Goal: Check status: Check status

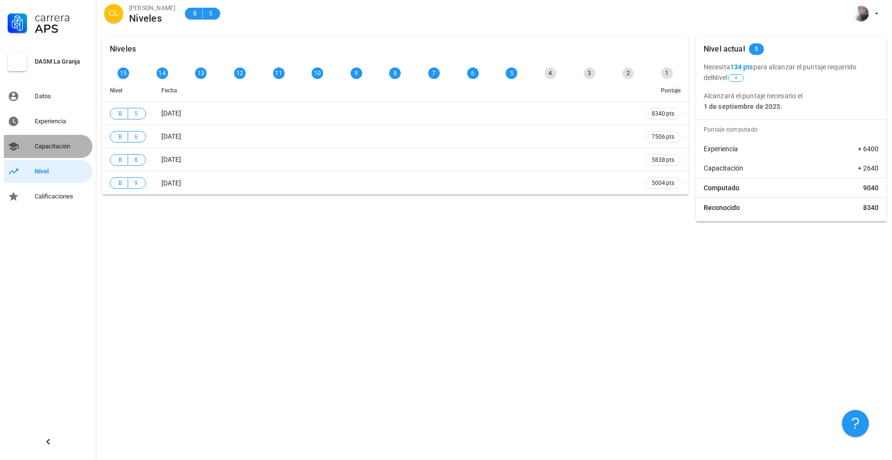
click at [48, 147] on div "Capacitación" at bounding box center [62, 147] width 54 height 8
drag, startPoint x: 754, startPoint y: 66, endPoint x: 733, endPoint y: 68, distance: 20.8
click at [733, 68] on b "134 pts" at bounding box center [741, 67] width 23 height 8
click at [788, 78] on p "Necesita 134 pts para alcanzar el puntaje requerido del Nivel 4" at bounding box center [791, 72] width 175 height 21
click at [62, 123] on div "Experiencia" at bounding box center [62, 121] width 54 height 8
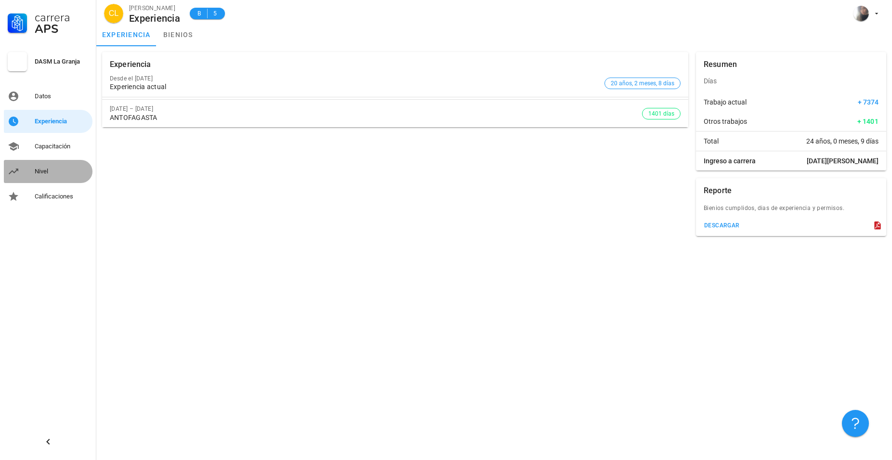
click at [49, 173] on div "Nivel" at bounding box center [62, 172] width 54 height 8
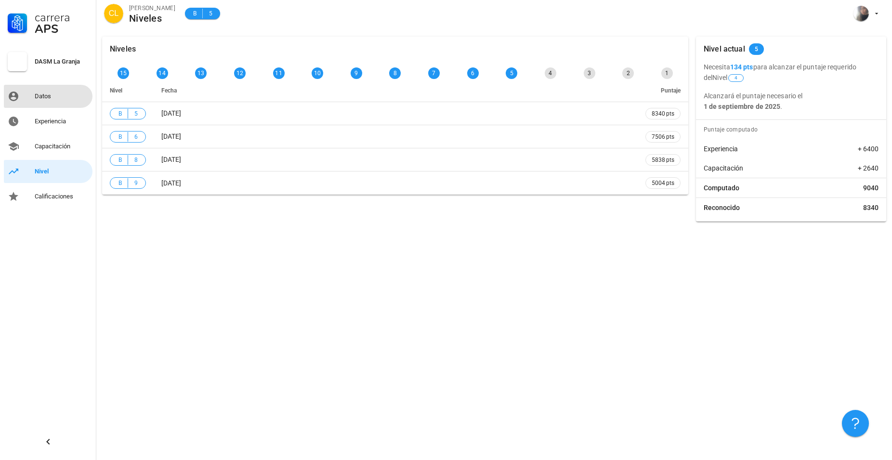
click at [49, 97] on div "Datos" at bounding box center [62, 96] width 54 height 8
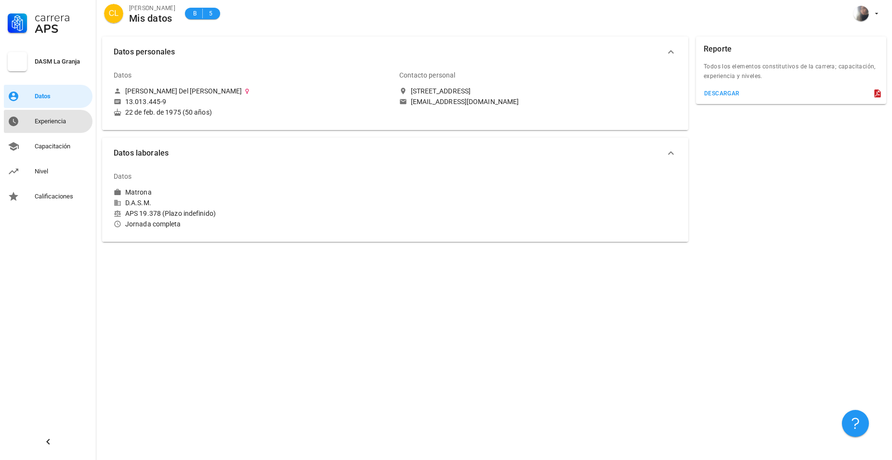
click at [52, 119] on div "Experiencia" at bounding box center [62, 121] width 54 height 8
